Goal: Task Accomplishment & Management: Use online tool/utility

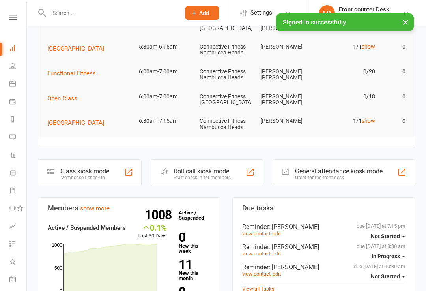
click at [344, 176] on div "Great for the front desk" at bounding box center [339, 178] width 88 height 6
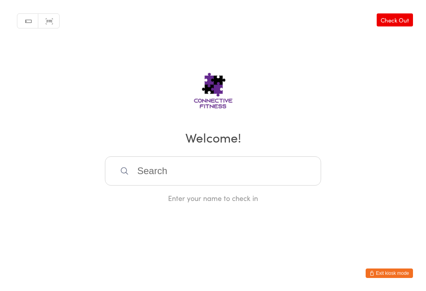
click at [174, 185] on input "search" at bounding box center [213, 170] width 216 height 29
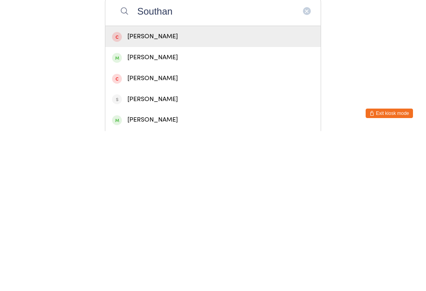
type input "Southan"
click at [166, 212] on div "[PERSON_NAME]" at bounding box center [213, 217] width 202 height 11
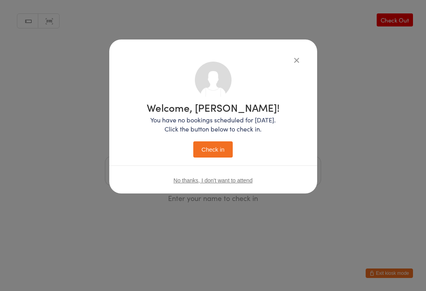
click at [212, 142] on button "Check in" at bounding box center [212, 149] width 39 height 16
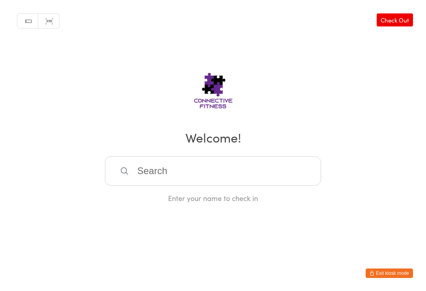
click at [227, 180] on input "search" at bounding box center [213, 170] width 216 height 29
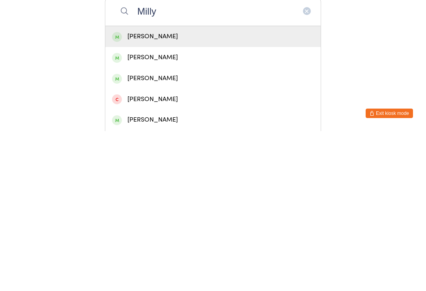
type input "Milly"
click at [184, 191] on div "Milly Ferdinand" at bounding box center [213, 196] width 202 height 11
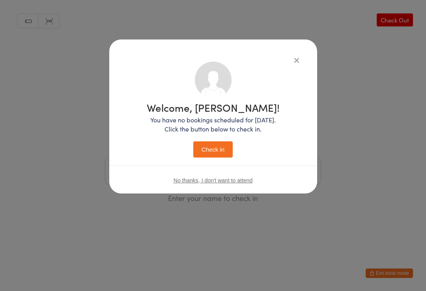
click at [221, 153] on button "Check in" at bounding box center [212, 149] width 39 height 16
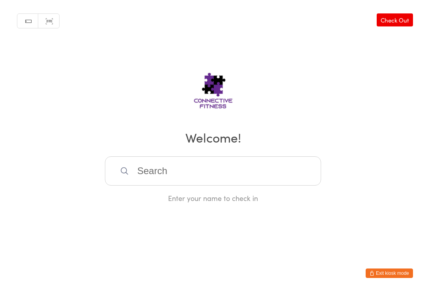
click at [205, 179] on input "search" at bounding box center [213, 170] width 216 height 29
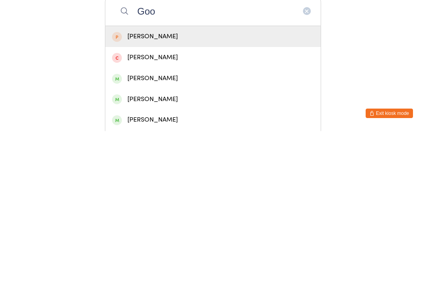
type input "Goo"
click at [184, 233] on div "Michael Goodwin" at bounding box center [213, 238] width 202 height 11
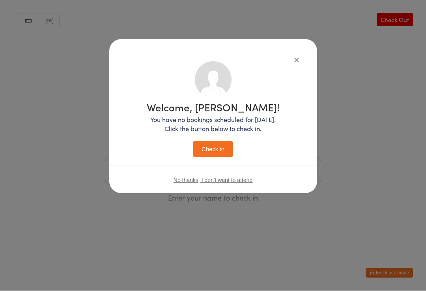
click at [217, 151] on button "Check in" at bounding box center [212, 149] width 39 height 16
